Goal: Transaction & Acquisition: Purchase product/service

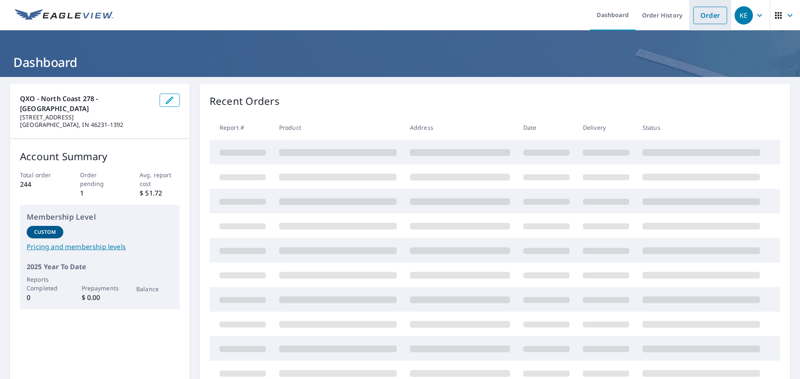
click at [693, 14] on link "Order" at bounding box center [710, 15] width 34 height 17
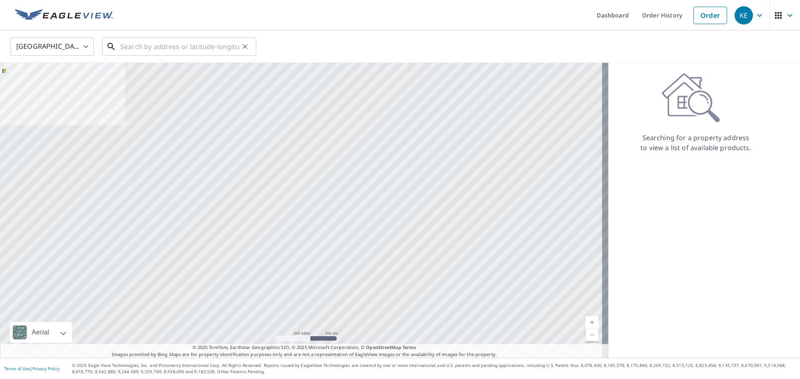
click at [173, 50] on input "text" at bounding box center [179, 46] width 119 height 23
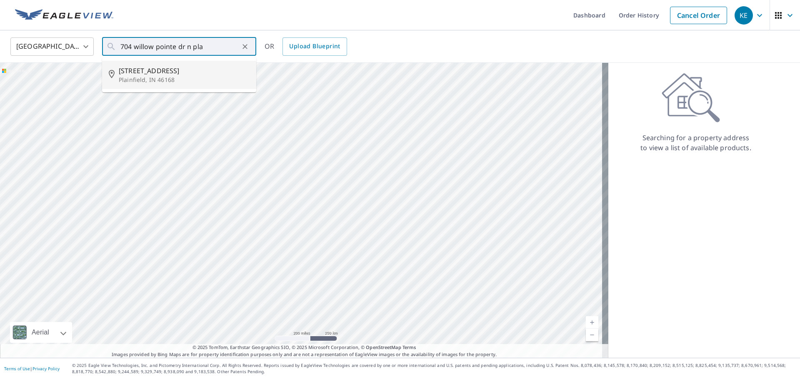
type input "[STREET_ADDRESS][PERSON_NAME]"
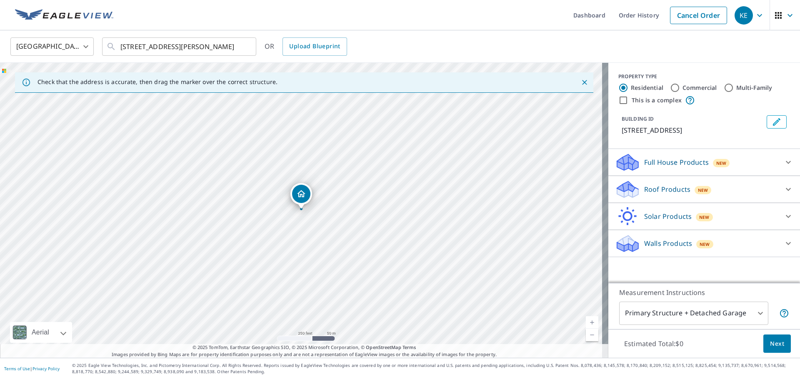
click at [656, 165] on div "Full House Products New" at bounding box center [696, 163] width 163 height 20
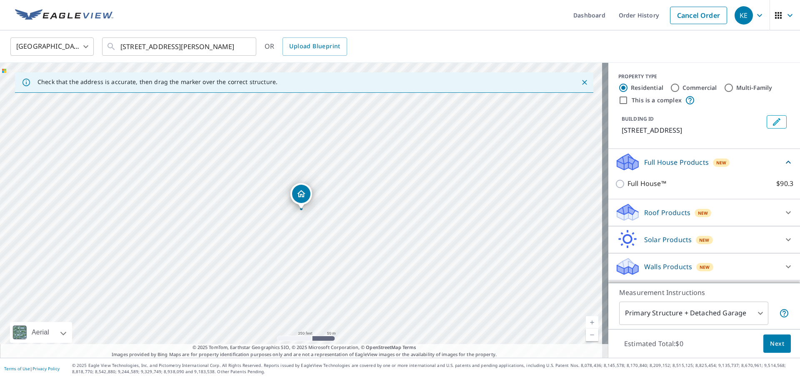
click at [667, 222] on div "Roof Products New" at bounding box center [696, 213] width 163 height 20
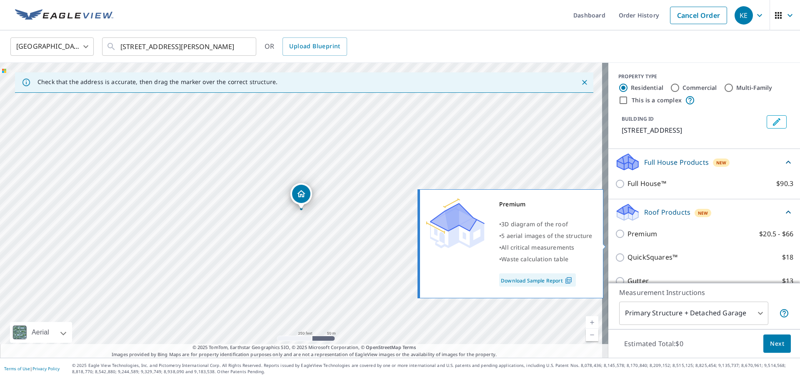
click at [627, 239] on p "Premium" at bounding box center [642, 234] width 30 height 10
click at [625, 239] on input "Premium $20.5 - $66" at bounding box center [621, 234] width 12 height 10
checkbox input "true"
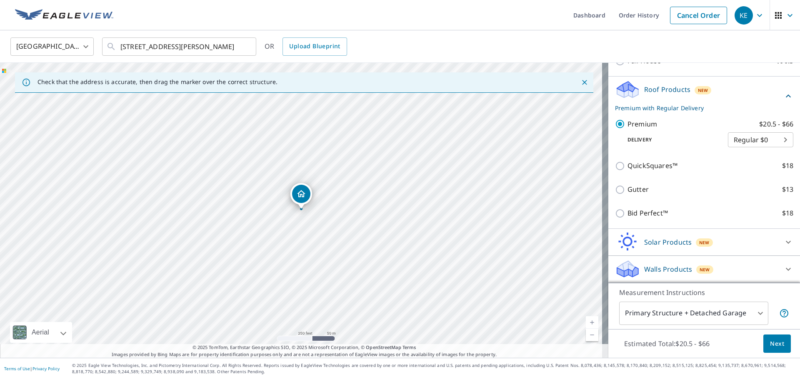
scroll to position [125, 0]
click at [770, 341] on span "Next" at bounding box center [777, 344] width 14 height 10
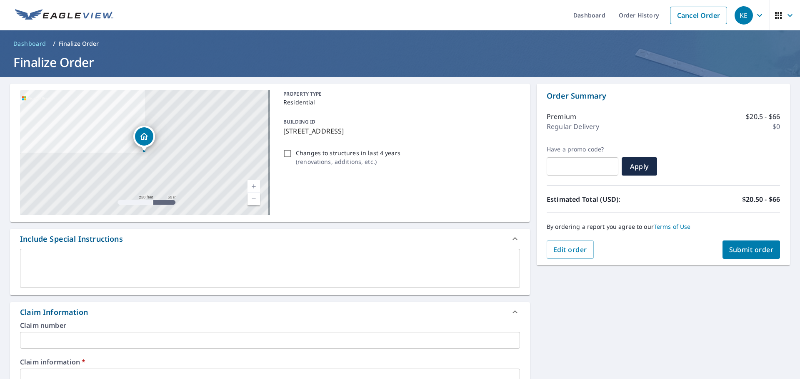
click at [741, 250] on span "Submit order" at bounding box center [751, 249] width 45 height 9
checkbox input "true"
click at [201, 370] on input "text" at bounding box center [270, 377] width 500 height 17
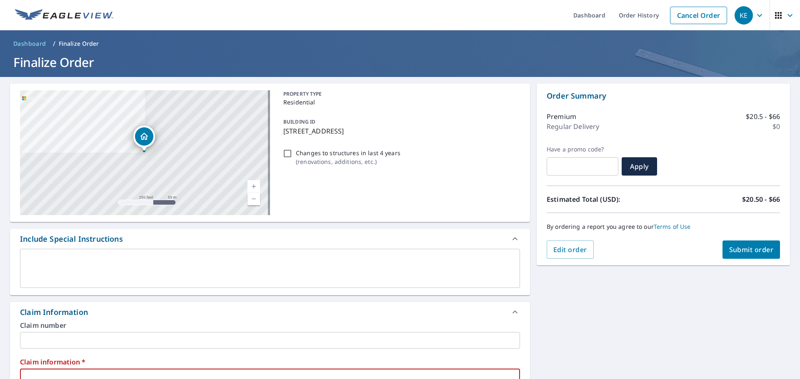
type input "NA"
click at [747, 249] on span "Submit order" at bounding box center [751, 249] width 45 height 9
checkbox input "true"
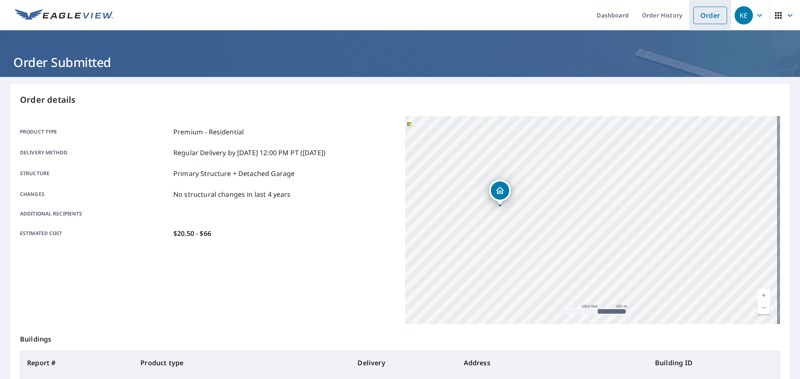
click at [708, 13] on link "Order" at bounding box center [710, 15] width 34 height 17
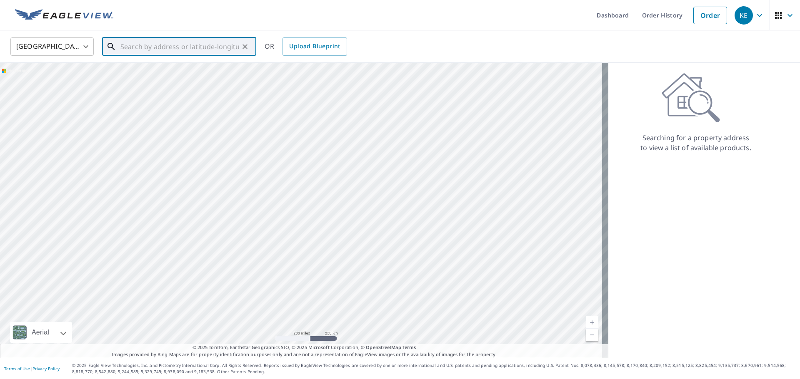
click at [147, 51] on input "text" at bounding box center [179, 46] width 119 height 23
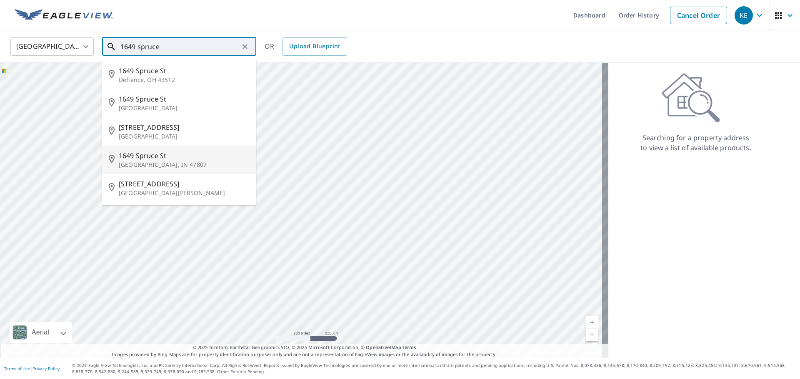
click at [162, 160] on span "1649 Spruce St" at bounding box center [184, 156] width 131 height 10
type input "[STREET_ADDRESS]"
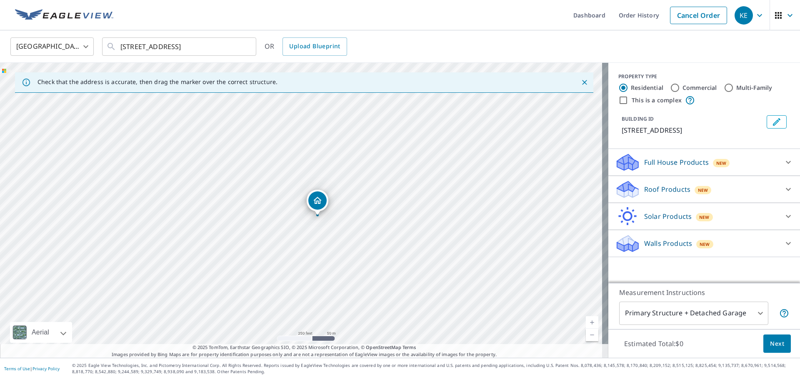
click at [692, 173] on div "Full House Products New Full House™ $90.3" at bounding box center [704, 162] width 192 height 27
click at [694, 184] on div "Roof Products New" at bounding box center [696, 190] width 163 height 20
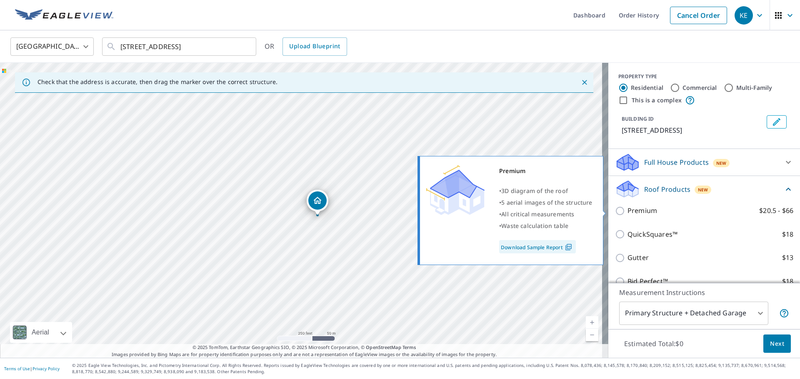
click at [661, 215] on label "Premium $20.5 - $66" at bounding box center [710, 211] width 166 height 10
click at [627, 215] on input "Premium $20.5 - $66" at bounding box center [621, 211] width 12 height 10
checkbox input "true"
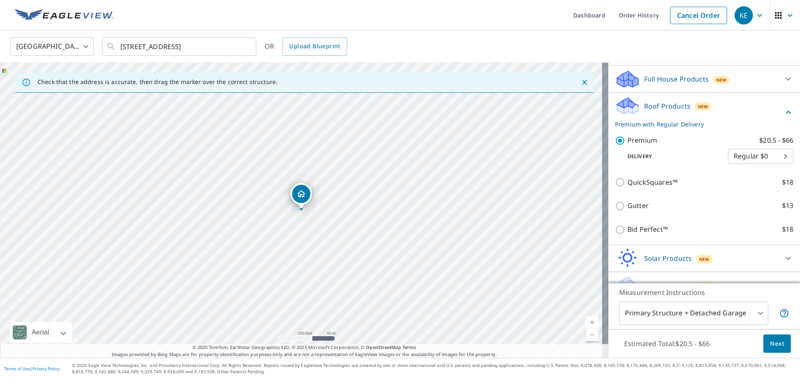
scroll to position [100, 0]
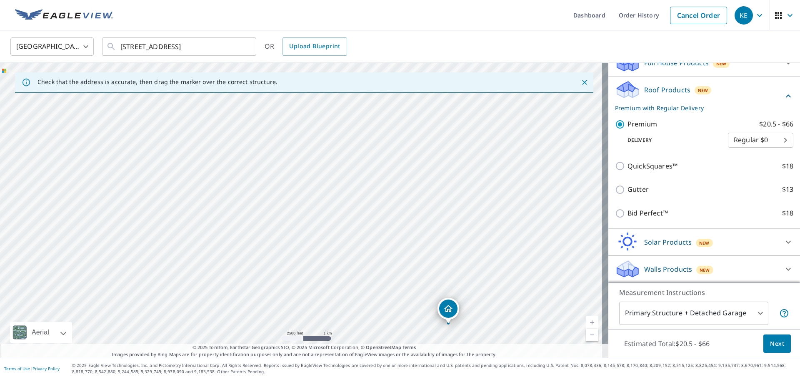
click at [770, 341] on span "Next" at bounding box center [777, 344] width 14 height 10
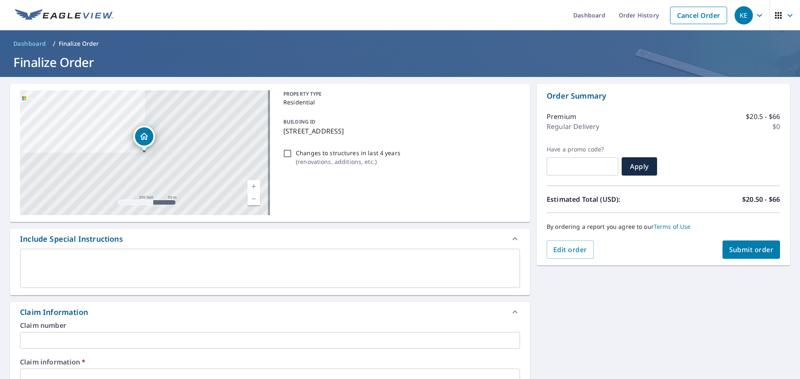
click at [163, 373] on input "text" at bounding box center [270, 377] width 500 height 17
type input "NA"
click at [755, 255] on button "Submit order" at bounding box center [751, 250] width 58 height 18
checkbox input "true"
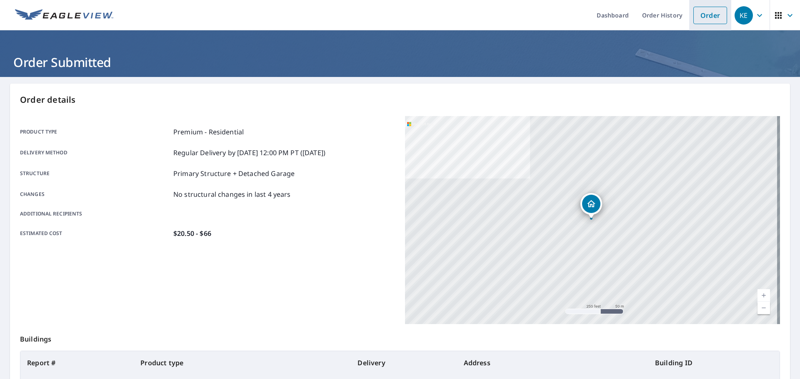
click at [693, 13] on link "Order" at bounding box center [710, 15] width 34 height 17
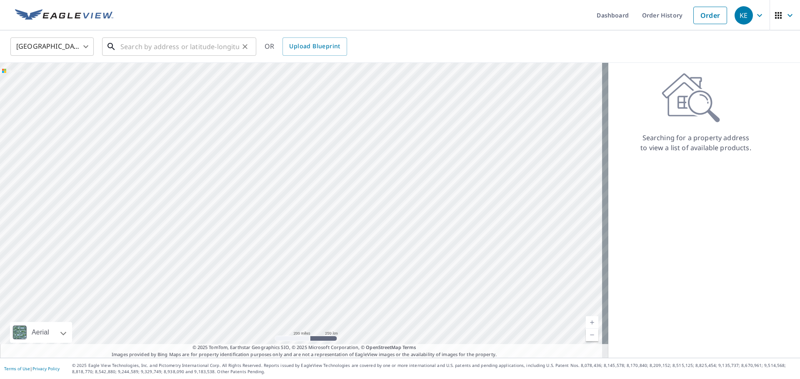
click at [162, 50] on input "text" at bounding box center [179, 46] width 119 height 23
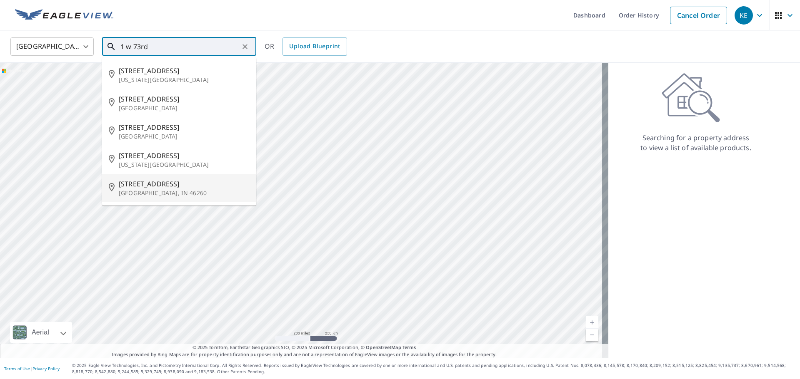
click at [146, 187] on span "[STREET_ADDRESS]" at bounding box center [184, 184] width 131 height 10
type input "[STREET_ADDRESS]"
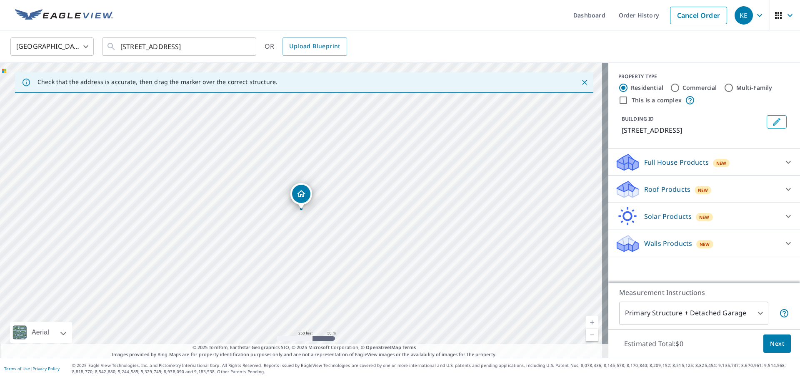
click at [660, 189] on p "Roof Products" at bounding box center [667, 190] width 46 height 10
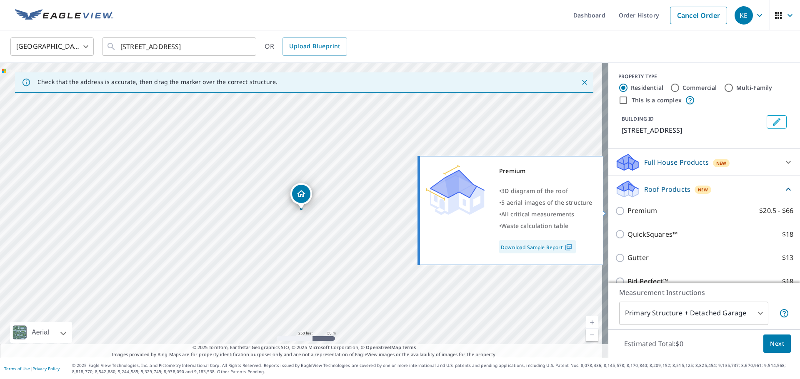
click at [650, 210] on label "Premium $20.5 - $66" at bounding box center [710, 211] width 166 height 10
click at [627, 210] on input "Premium $20.5 - $66" at bounding box center [621, 211] width 12 height 10
checkbox input "true"
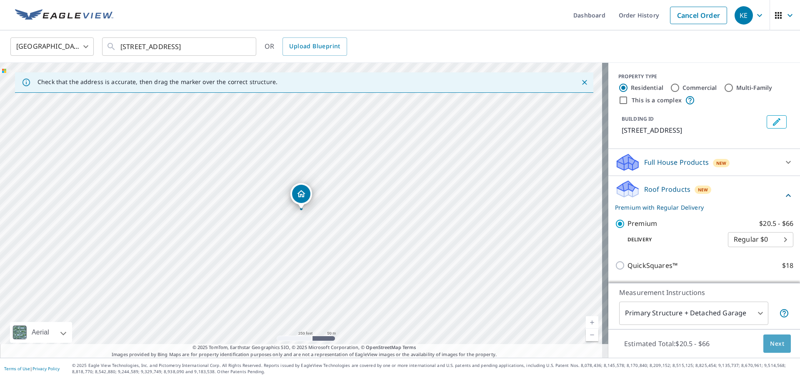
click at [777, 342] on span "Next" at bounding box center [777, 344] width 14 height 10
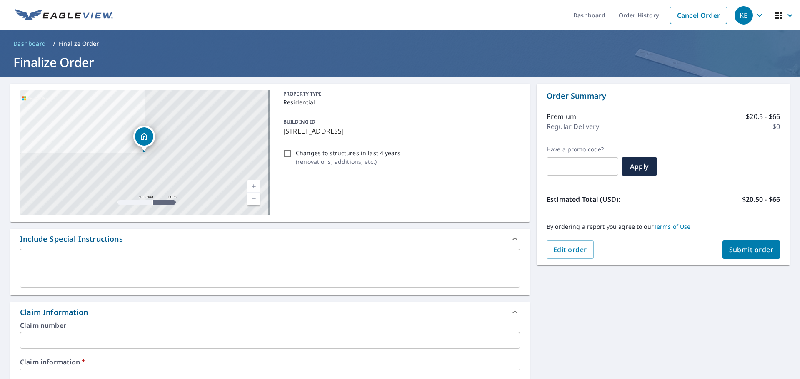
click at [195, 370] on input "text" at bounding box center [270, 377] width 500 height 17
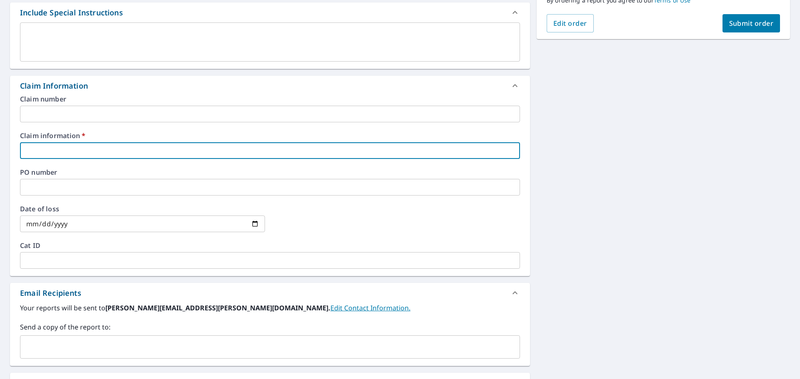
scroll to position [250, 0]
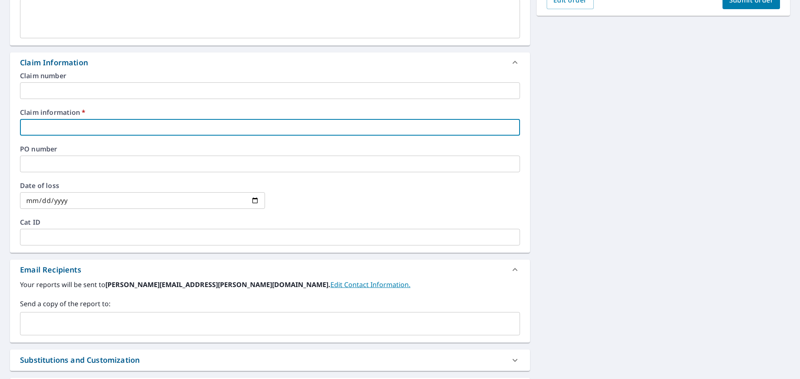
click at [155, 321] on input "text" at bounding box center [264, 324] width 480 height 16
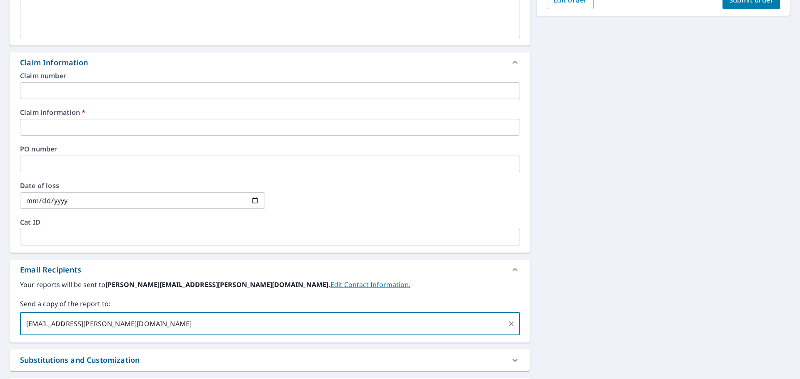
type input "[EMAIL_ADDRESS][PERSON_NAME][DOMAIN_NAME]"
click at [749, 5] on button "Submit order" at bounding box center [751, 0] width 58 height 18
checkbox input "true"
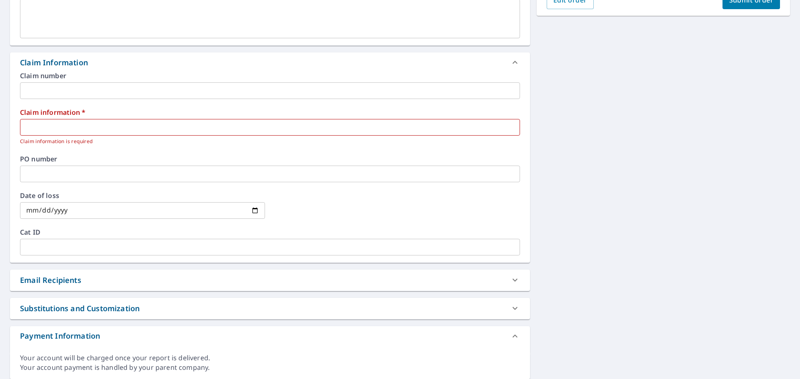
click at [446, 122] on input "text" at bounding box center [270, 127] width 500 height 17
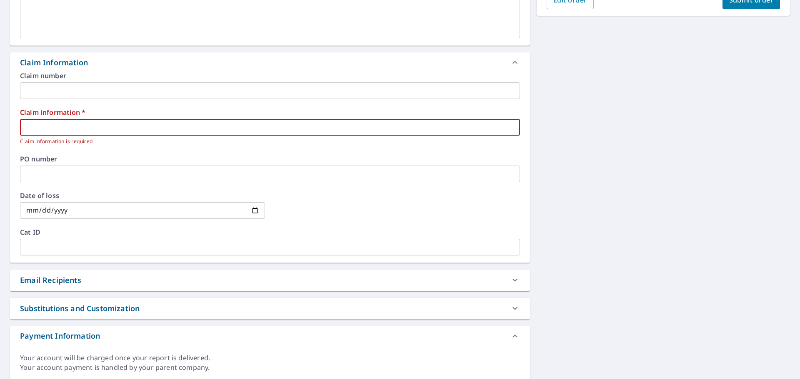
type input "NA"
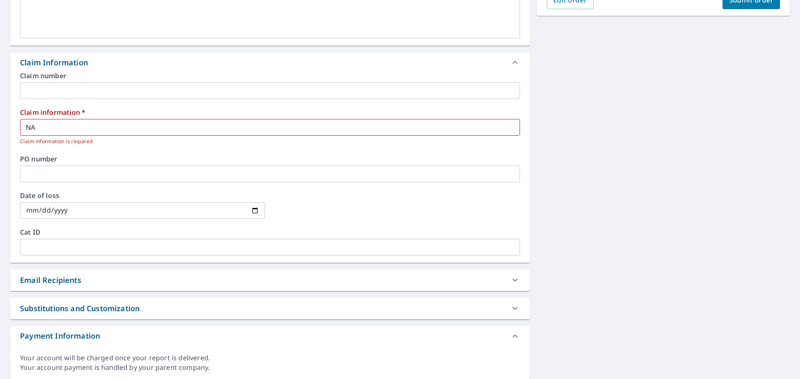
click at [116, 280] on div "Email Recipients" at bounding box center [262, 280] width 485 height 11
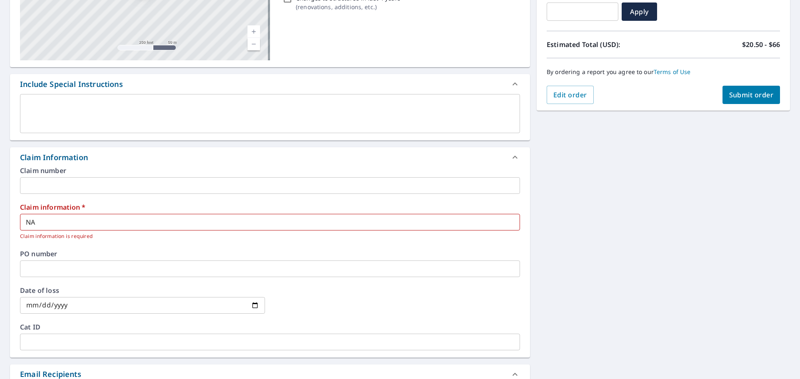
scroll to position [125, 0]
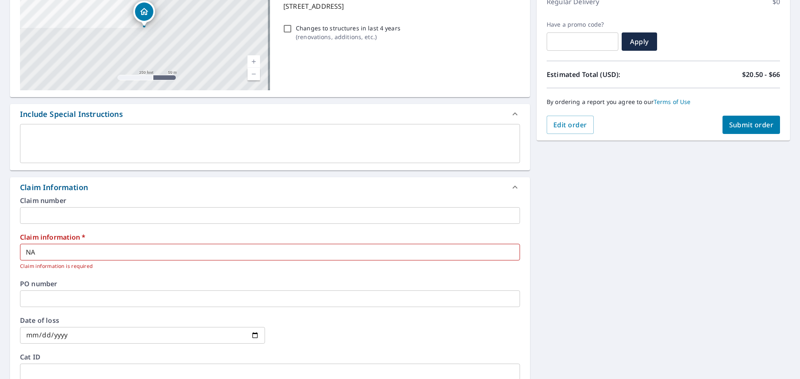
click at [733, 125] on span "Submit order" at bounding box center [751, 124] width 45 height 9
checkbox input "true"
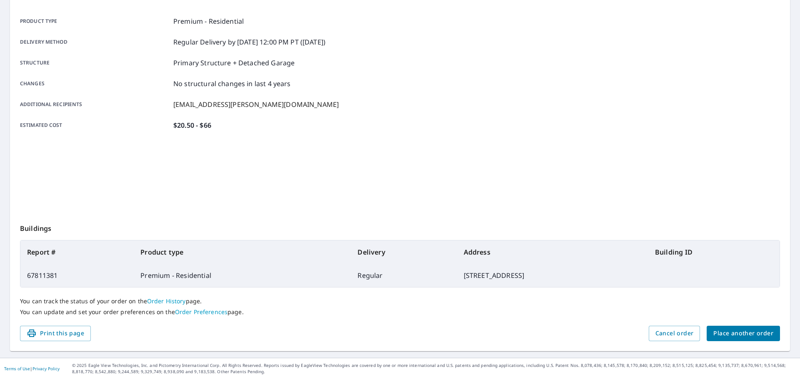
scroll to position [111, 0]
